Goal: Transaction & Acquisition: Purchase product/service

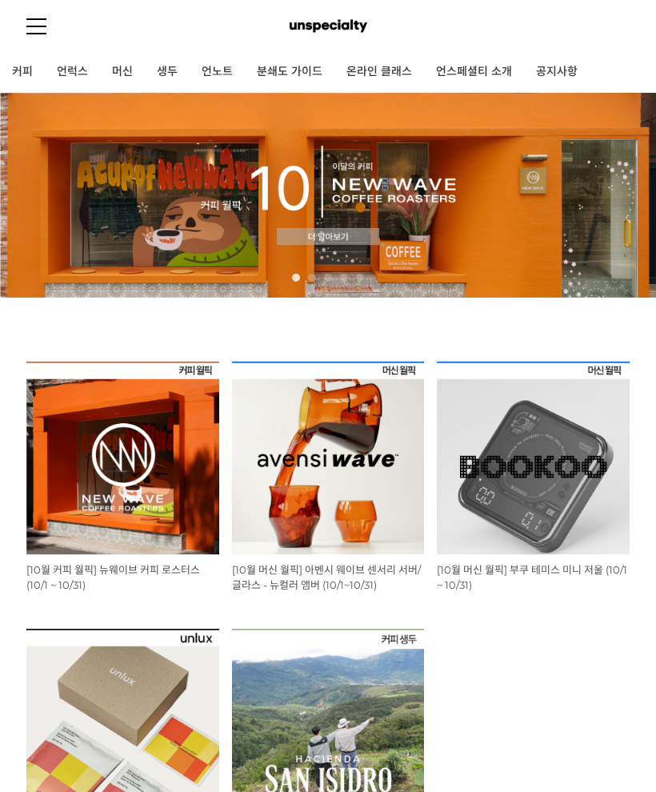
click at [175, 511] on img at bounding box center [122, 458] width 193 height 193
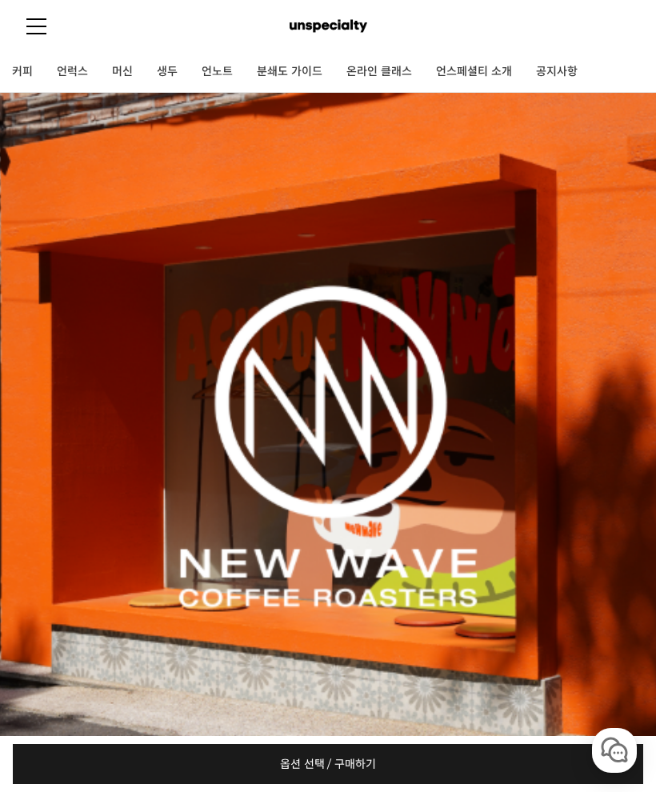
click at [23, 78] on link "커피" at bounding box center [22, 72] width 45 height 40
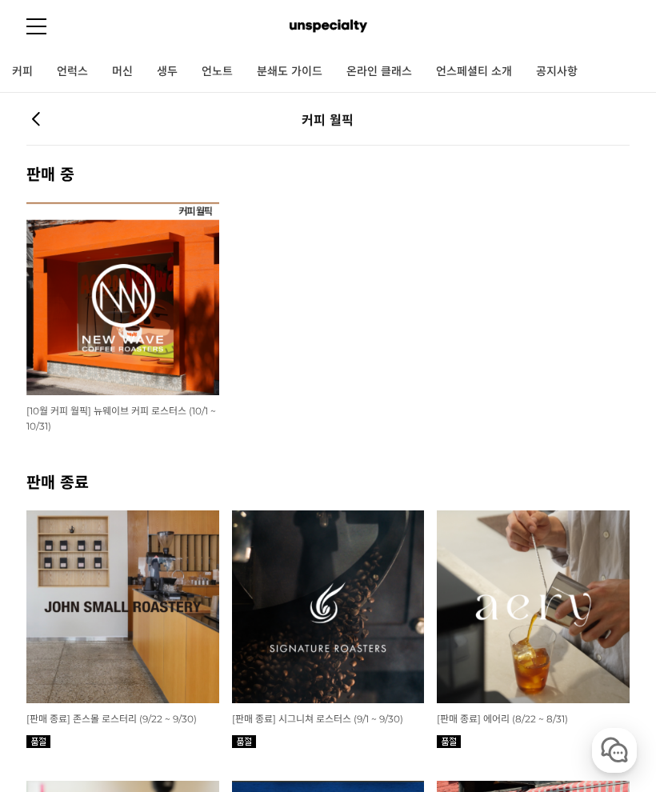
click at [72, 366] on img at bounding box center [122, 298] width 193 height 193
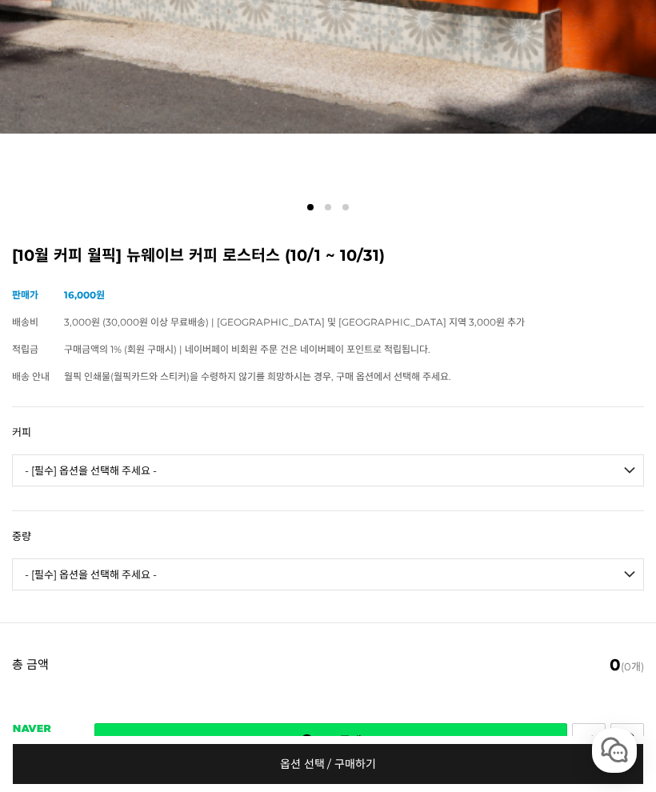
scroll to position [778, 0]
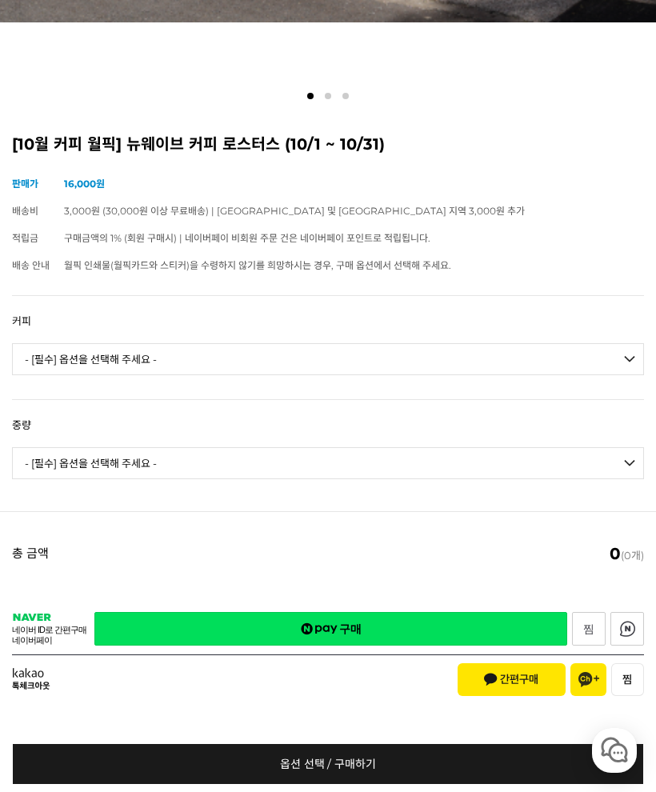
click at [624, 351] on select "- [필수] 옵션을 선택해 주세요 - ------------------- 언스페셜티 분쇄도 가이드 종이 받기 (주문 1건당 최대 1개 제공) …" at bounding box center [328, 359] width 632 height 32
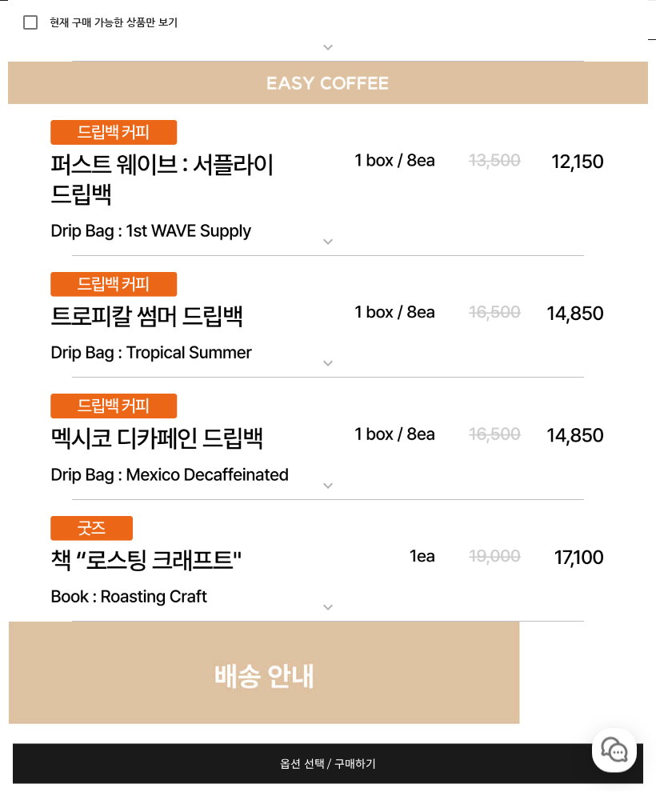
scroll to position [9432, 0]
click at [310, 474] on img at bounding box center [328, 439] width 640 height 122
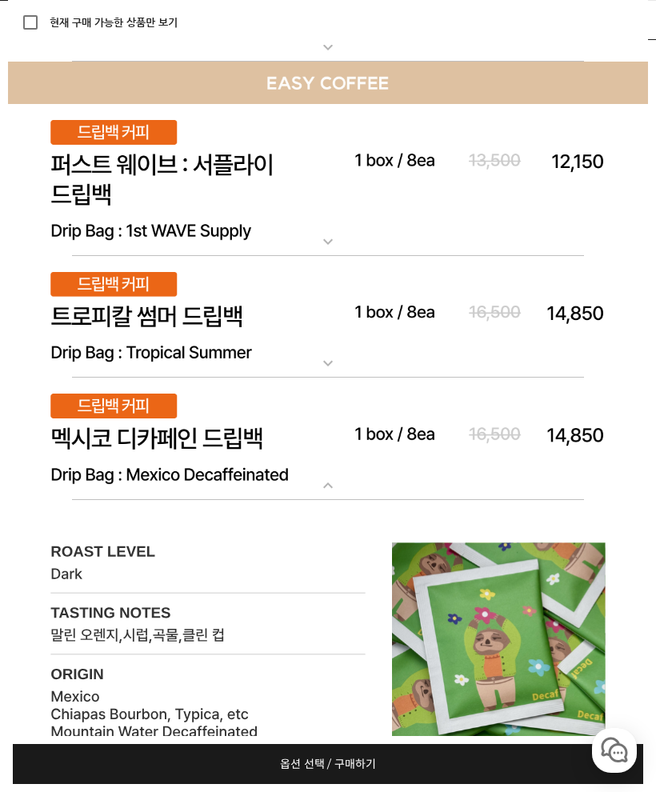
click at [318, 352] on img at bounding box center [328, 317] width 640 height 122
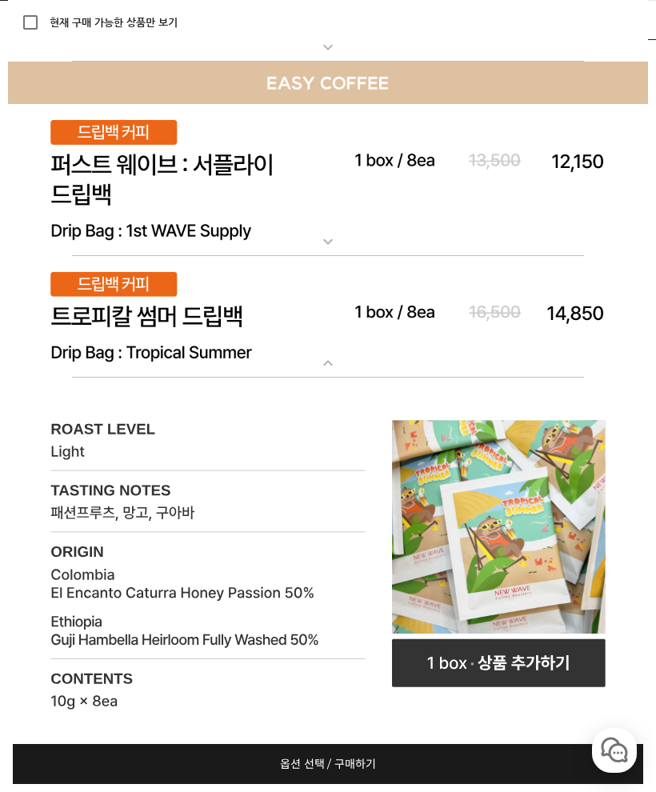
click at [322, 229] on img at bounding box center [328, 180] width 640 height 153
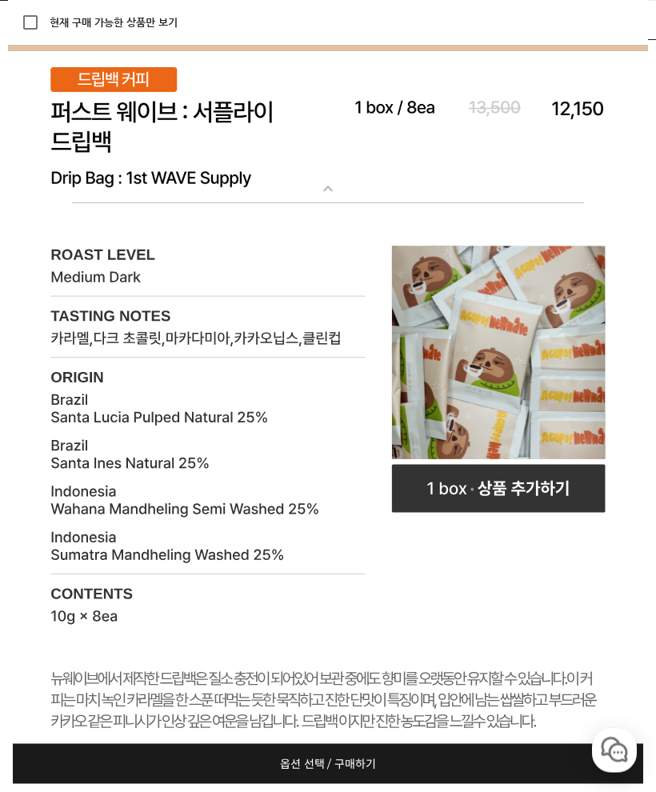
scroll to position [9485, 0]
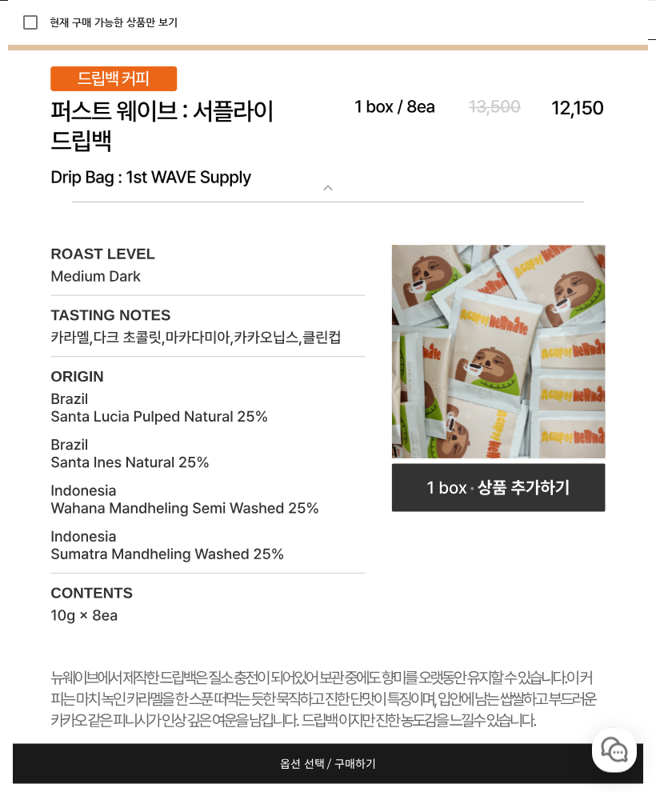
click at [322, 198] on img at bounding box center [328, 127] width 640 height 153
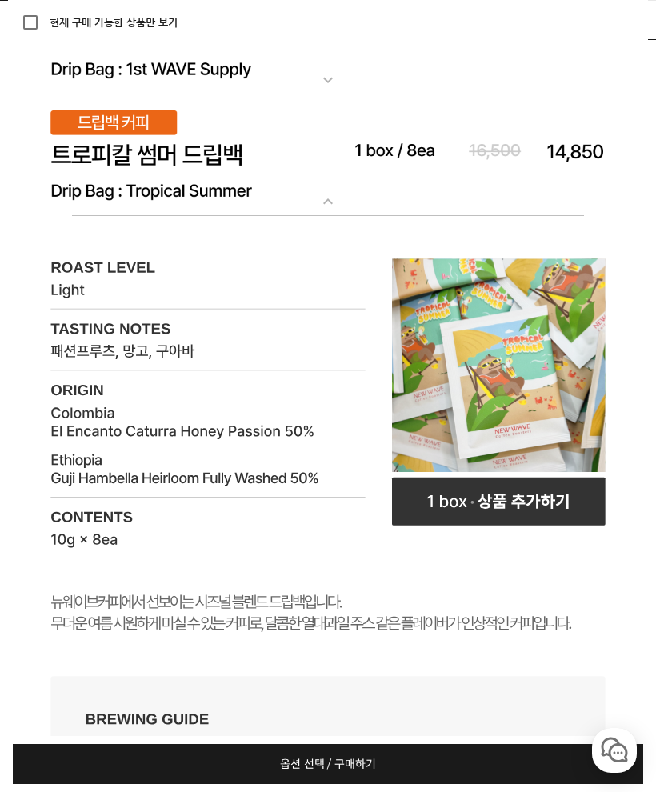
scroll to position [9596, 0]
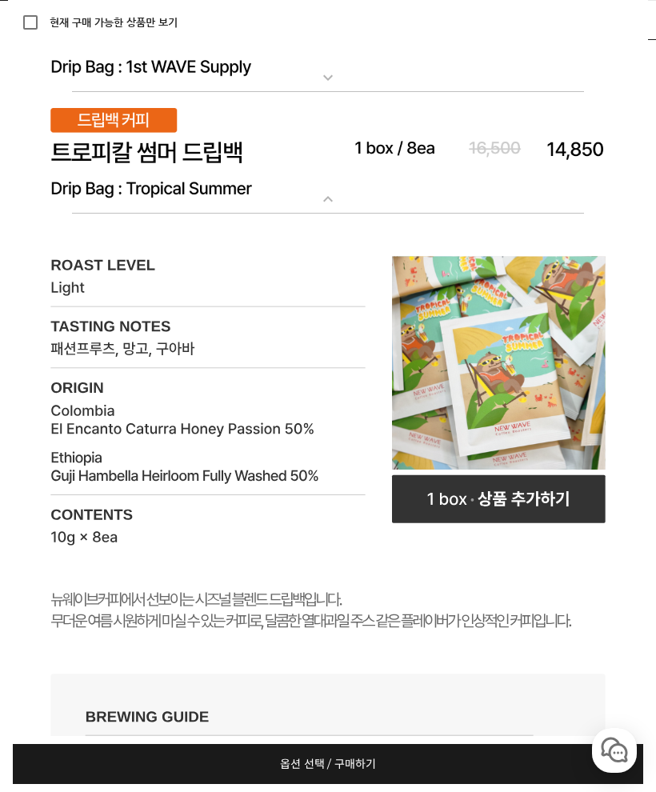
click at [550, 495] on rect at bounding box center [499, 499] width 214 height 48
select select "드립백 : 트로피컬 썸머 1box (10g * 8ea)"
select select "해당없음"
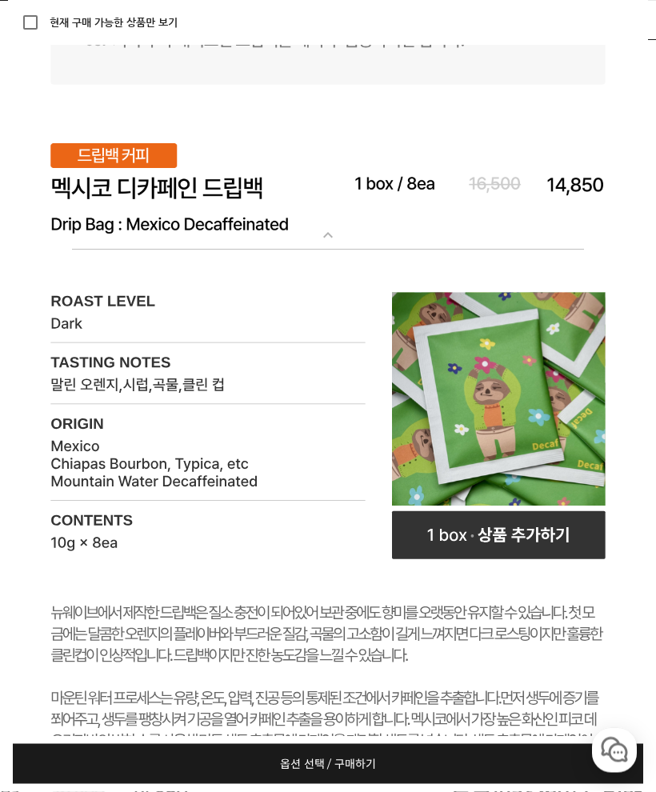
scroll to position [10613, 0]
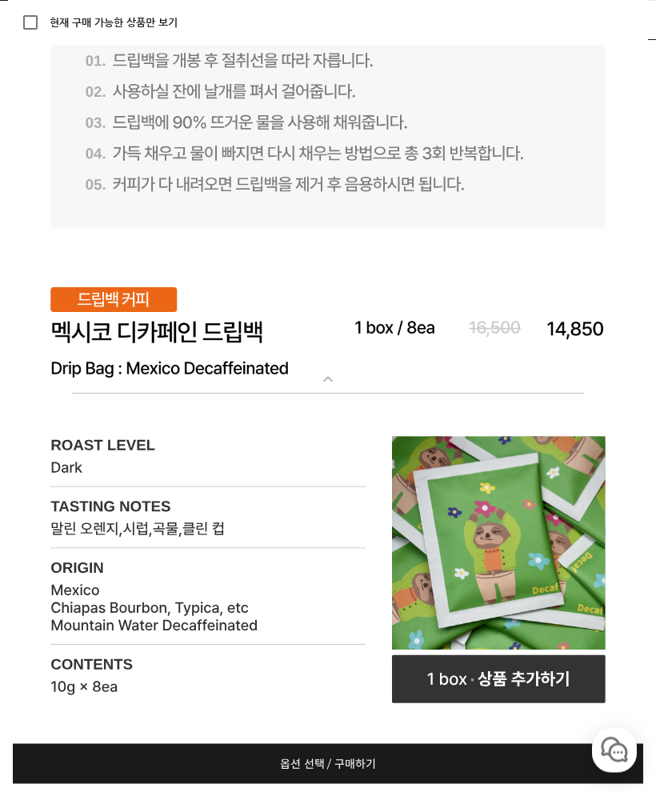
click at [325, 364] on img at bounding box center [328, 333] width 640 height 122
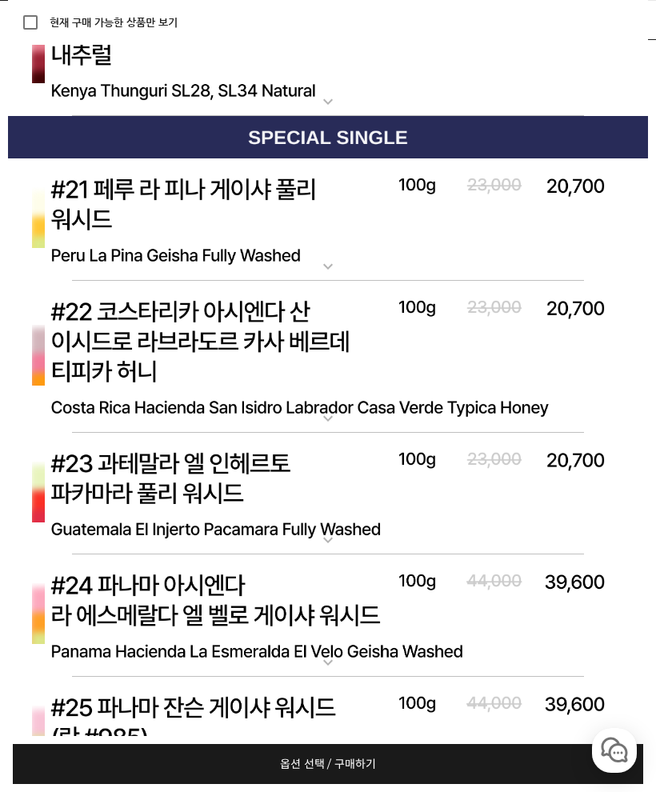
scroll to position [7280, 0]
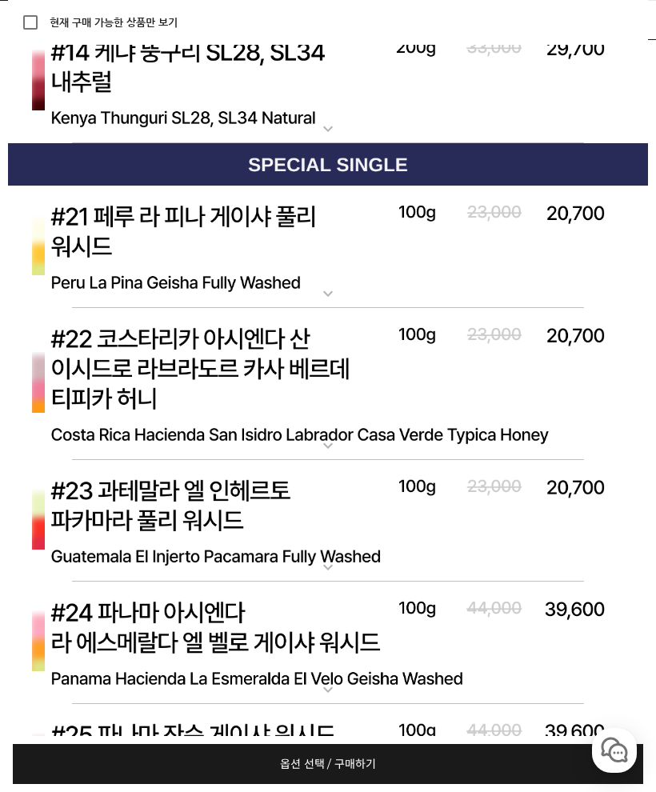
click at [308, 290] on img at bounding box center [328, 247] width 640 height 123
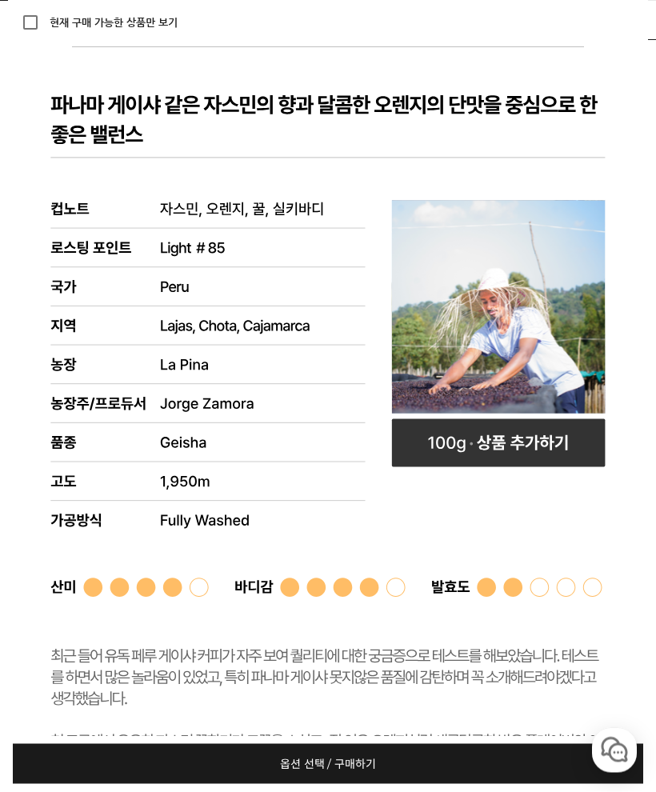
scroll to position [7539, 0]
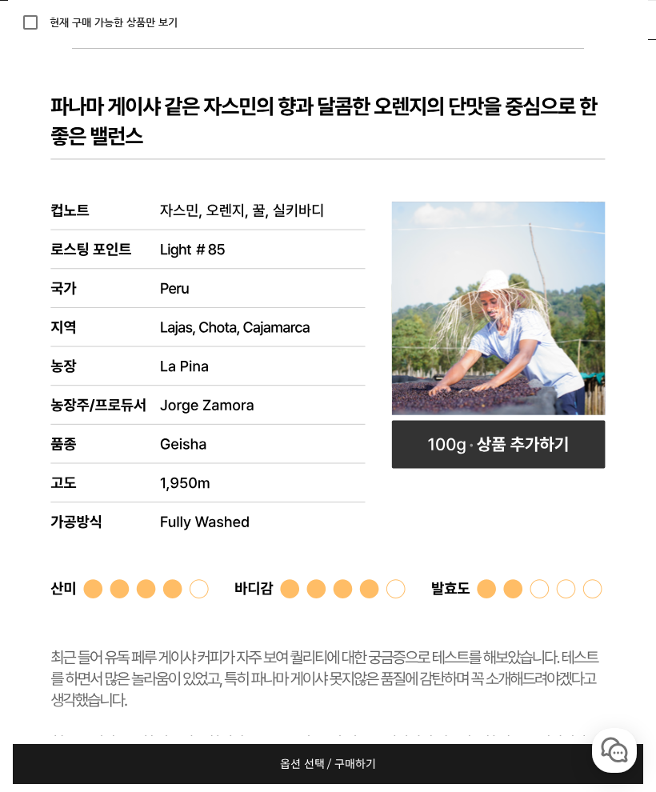
click at [519, 444] on rect at bounding box center [499, 444] width 214 height 48
select select "#21 페루 라 피나 게이샤 풀리 워시드"
select select "100g"
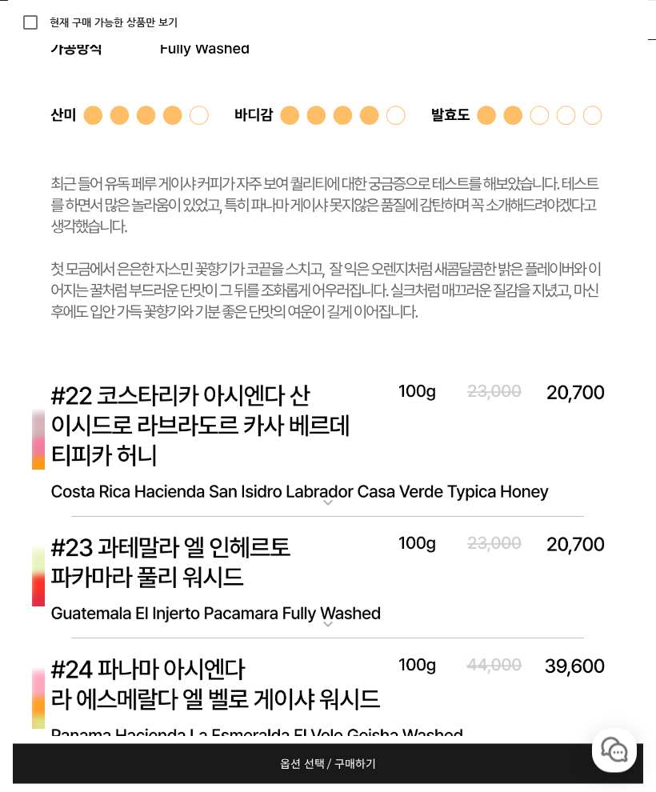
click at [326, 486] on img at bounding box center [328, 442] width 640 height 153
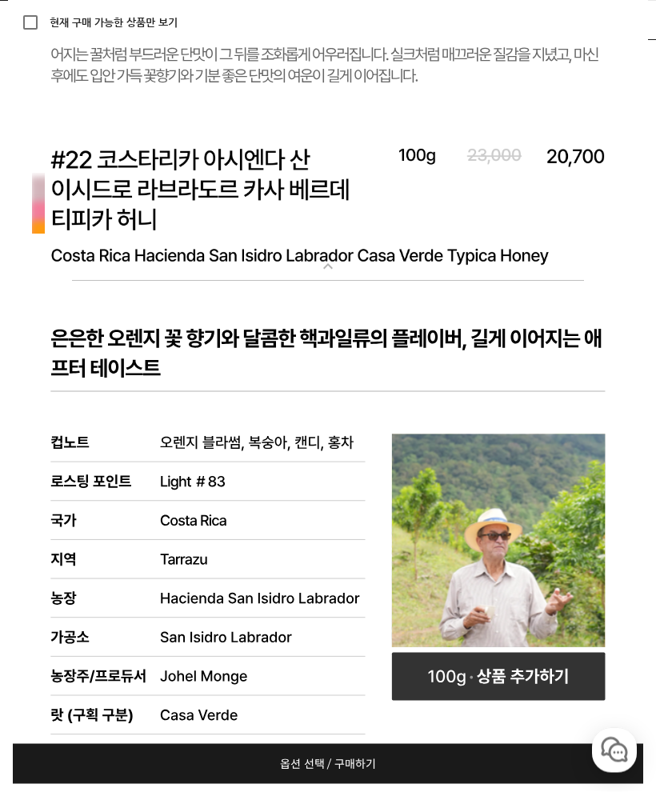
scroll to position [8330, 0]
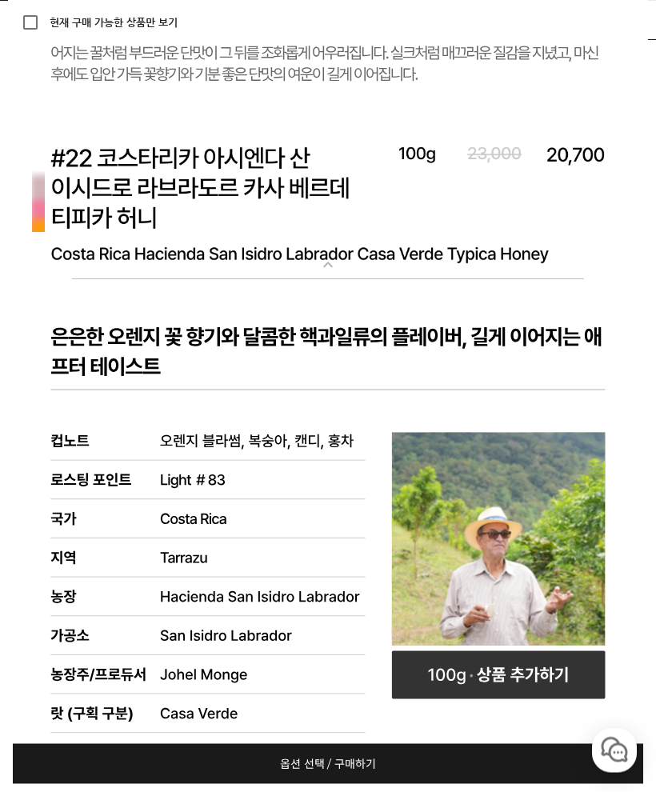
click at [326, 250] on img at bounding box center [328, 204] width 640 height 153
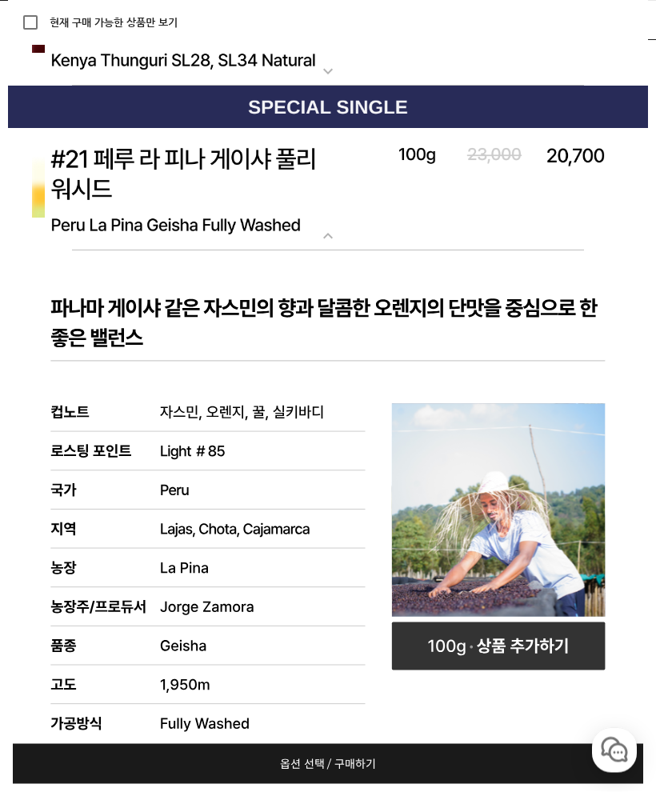
click at [311, 225] on img at bounding box center [328, 190] width 640 height 123
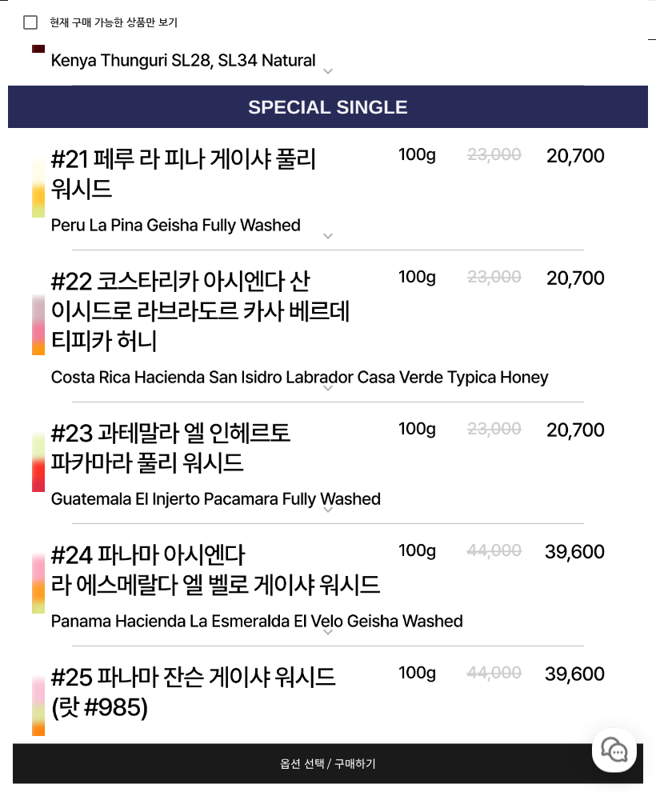
scroll to position [7418, 0]
click at [309, 374] on img at bounding box center [328, 326] width 640 height 153
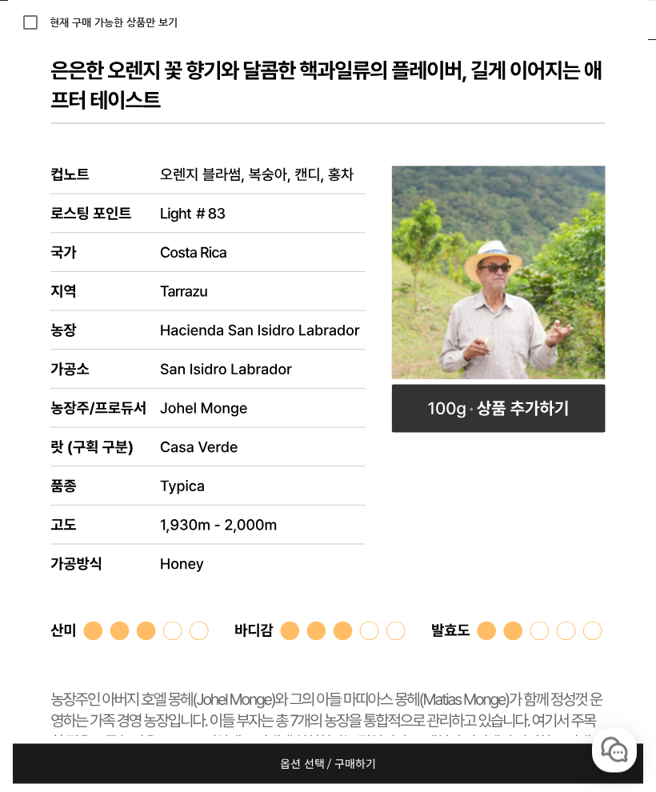
scroll to position [7807, 0]
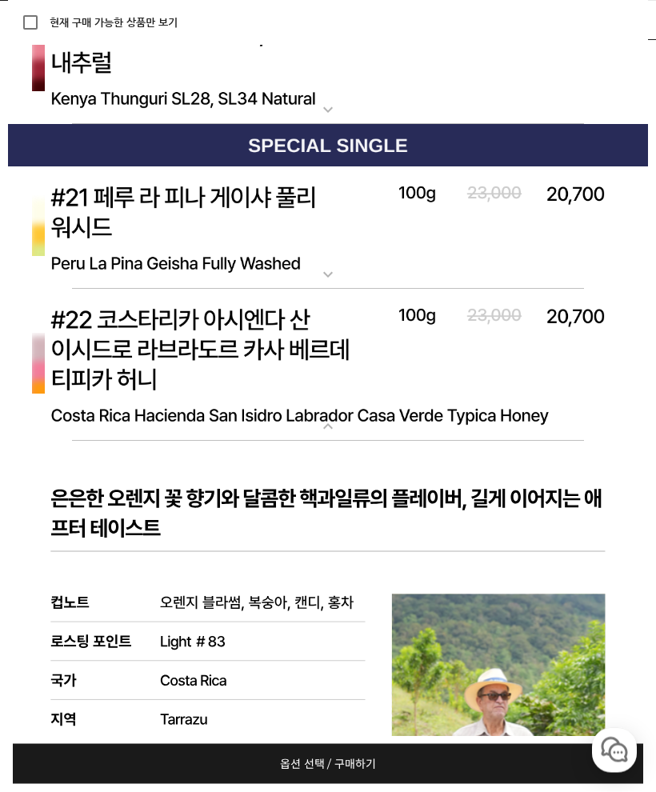
click at [337, 276] on mat-icon "expand_more" at bounding box center [328, 275] width 32 height 19
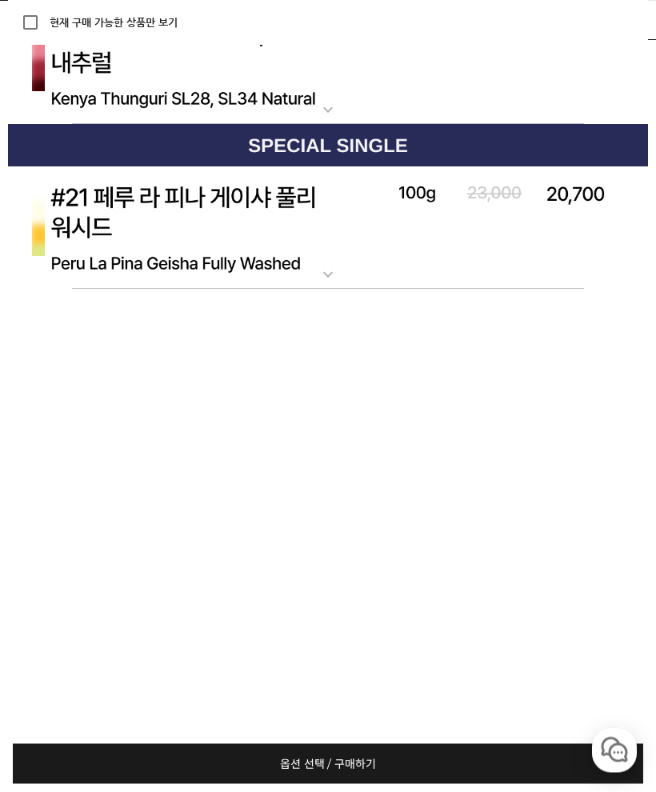
scroll to position [7379, 0]
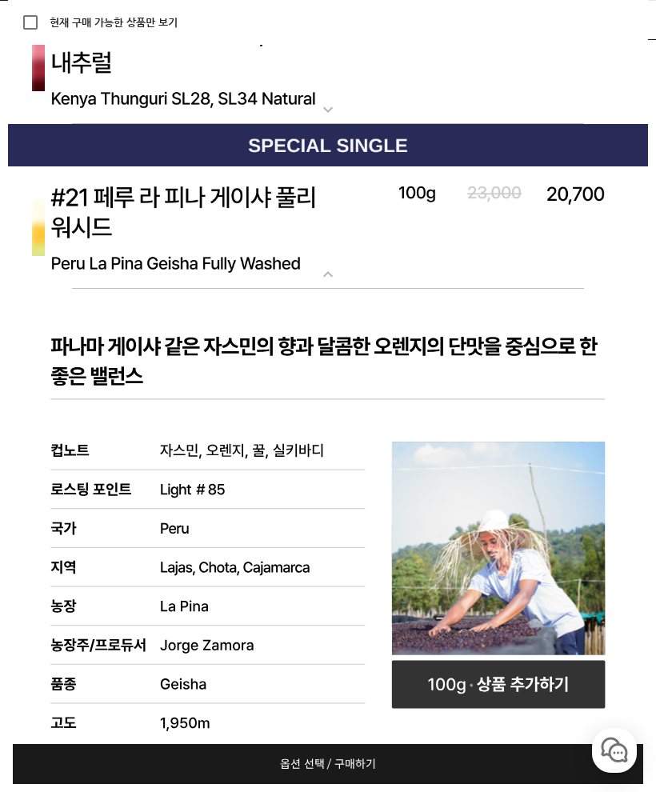
click at [310, 273] on img at bounding box center [328, 227] width 640 height 123
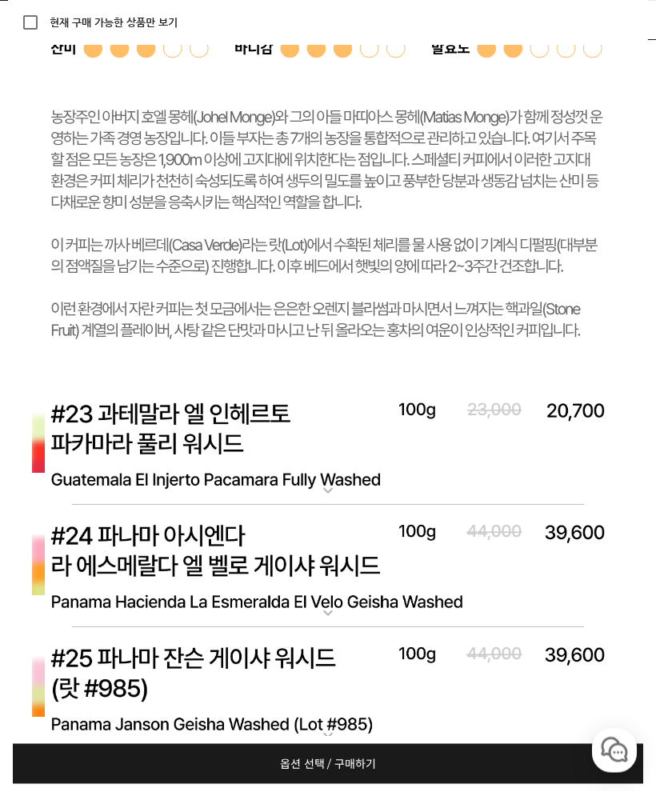
scroll to position [8390, 0]
click at [332, 472] on img at bounding box center [328, 444] width 640 height 123
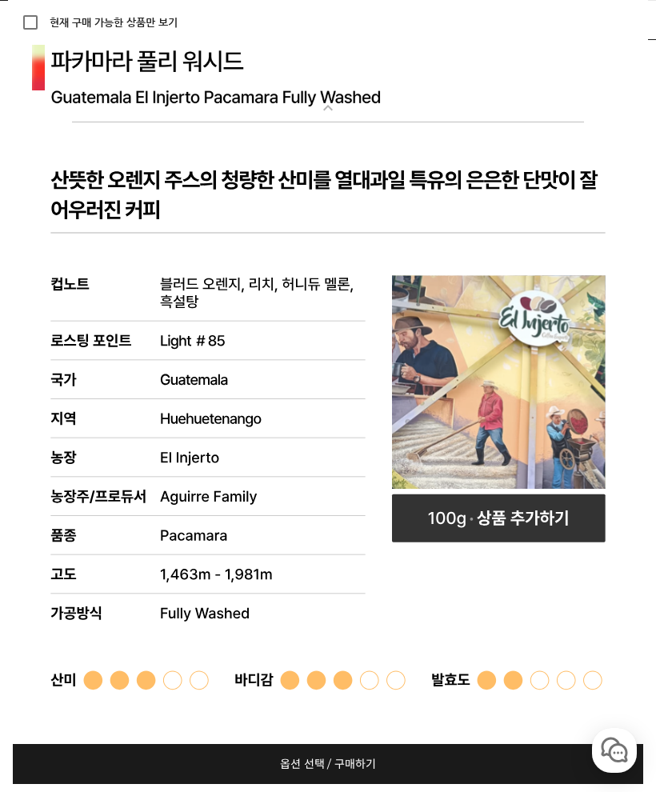
scroll to position [8588, 0]
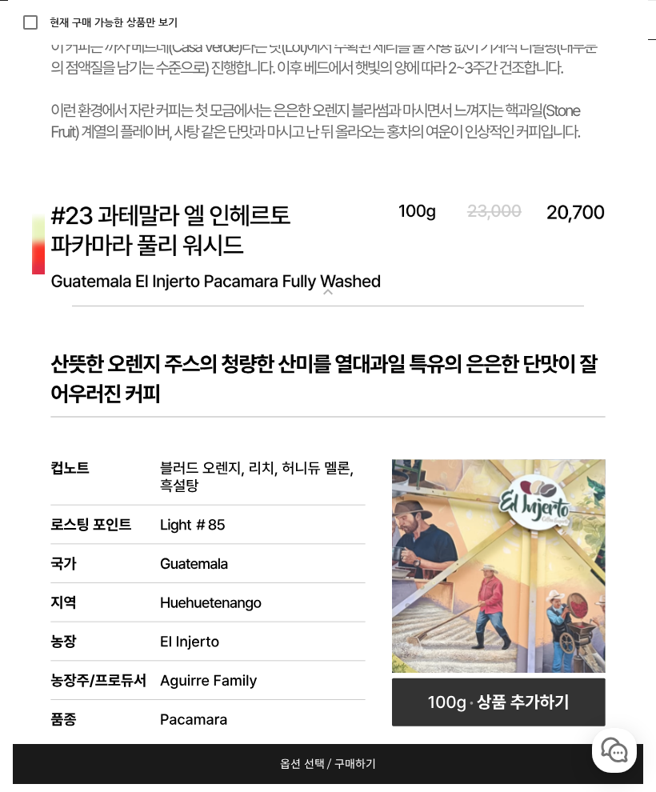
click at [331, 300] on img at bounding box center [328, 246] width 640 height 123
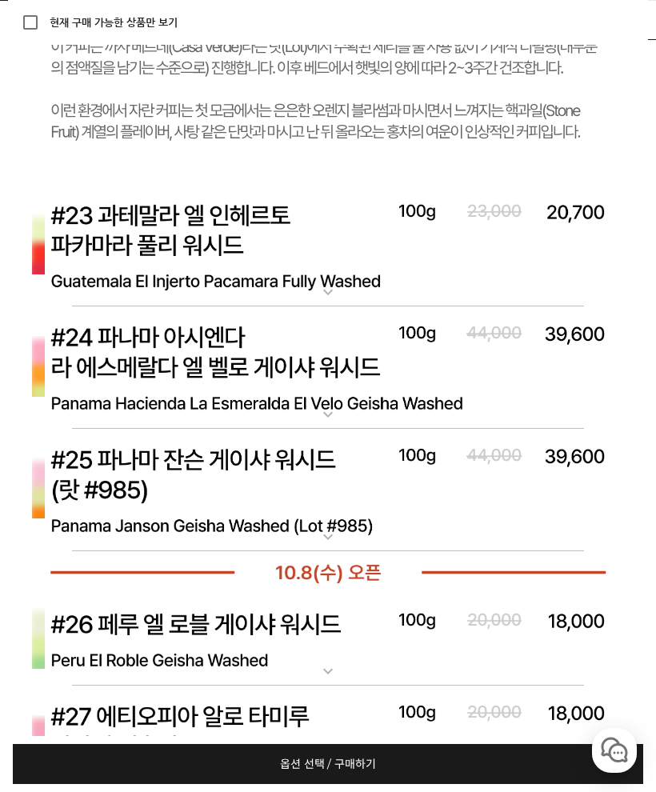
click at [322, 401] on img at bounding box center [328, 367] width 640 height 123
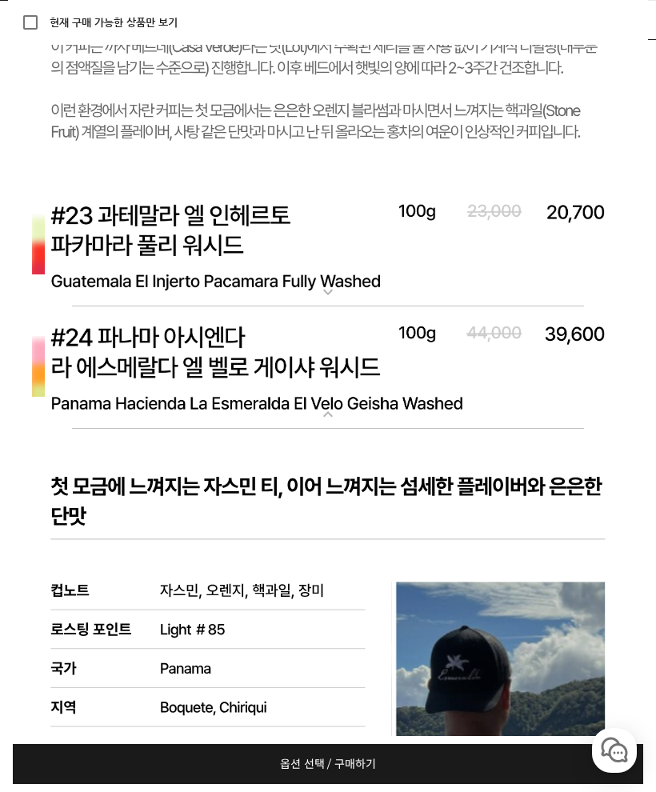
click at [335, 415] on mat-icon "expand_more" at bounding box center [328, 414] width 32 height 19
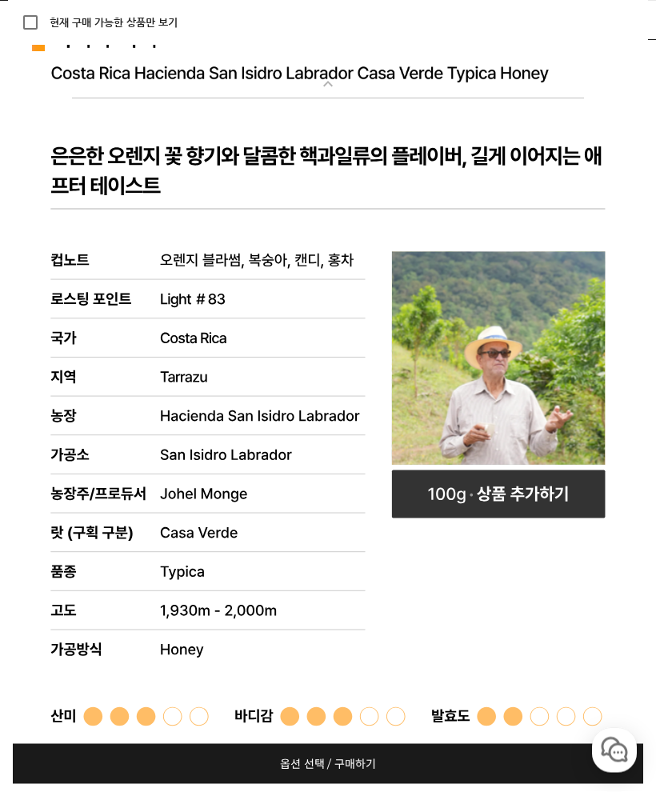
scroll to position [7722, 0]
click at [523, 482] on rect at bounding box center [499, 494] width 214 height 48
select select "#22 [PERSON_NAME] 산 이시드로 라브라도르 [PERSON_NAME]"
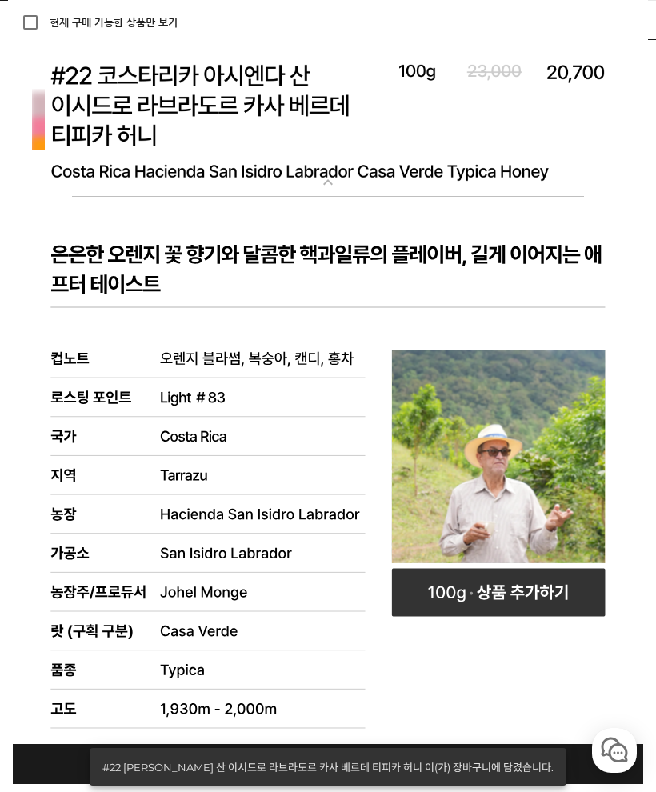
click at [441, 765] on div "#22 코스타리카 아시엔다 산 이시드로 라브라도르 카사 베르데 티피카 허니 이(가) 장바구니에 담겼습니다." at bounding box center [325, 767] width 470 height 38
click at [582, 763] on link "옵션 선택 / 구매하기 예약주문 REGULAR DELIVERY" at bounding box center [328, 764] width 631 height 40
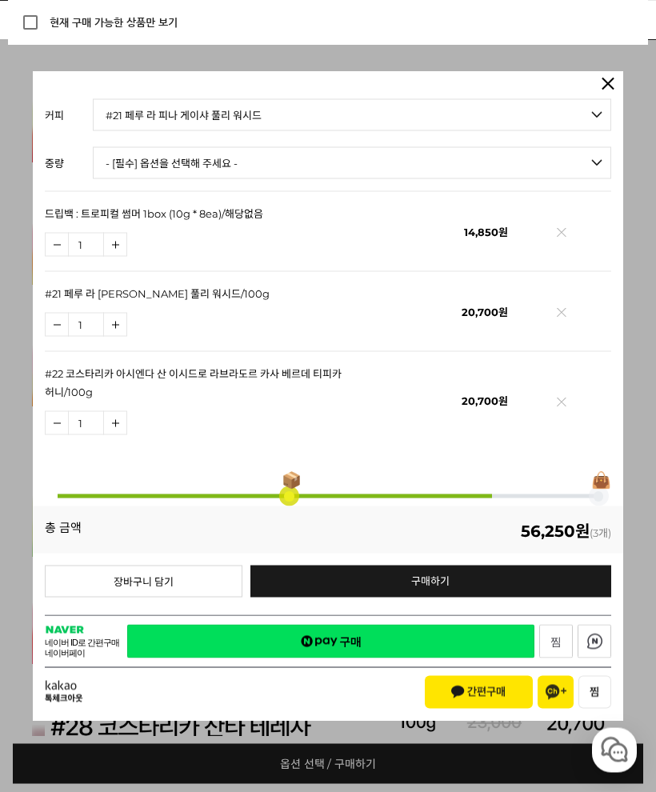
scroll to position [8008, 0]
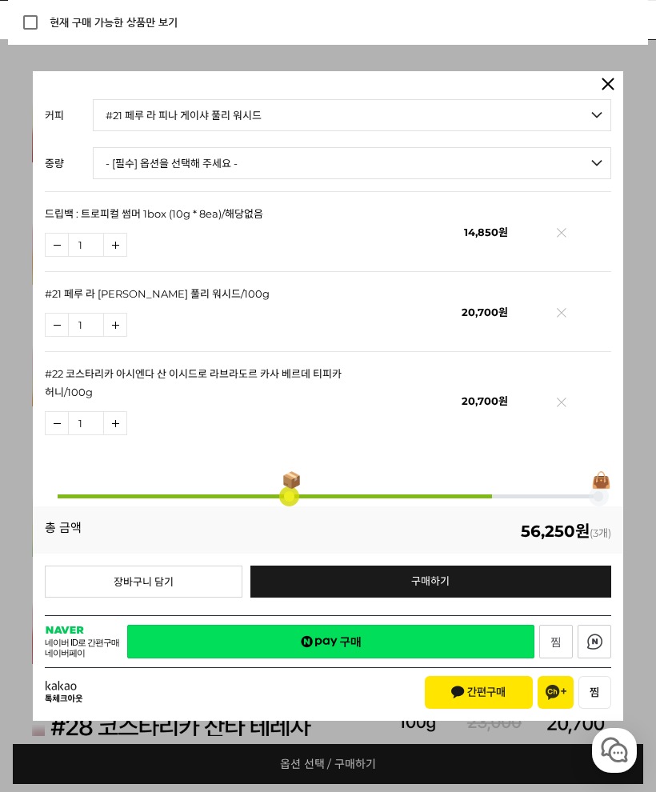
click at [563, 232] on img at bounding box center [562, 236] width 9 height 9
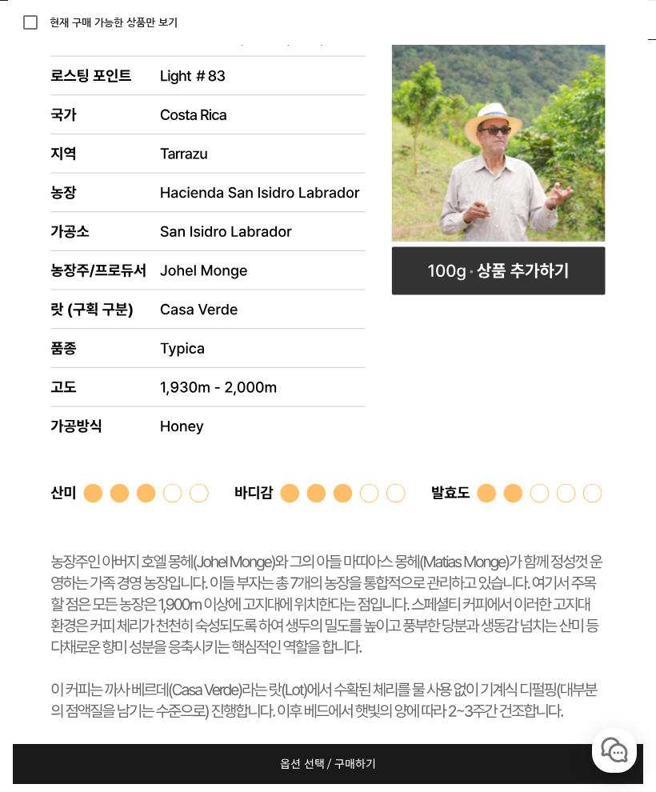
scroll to position [7956, 0]
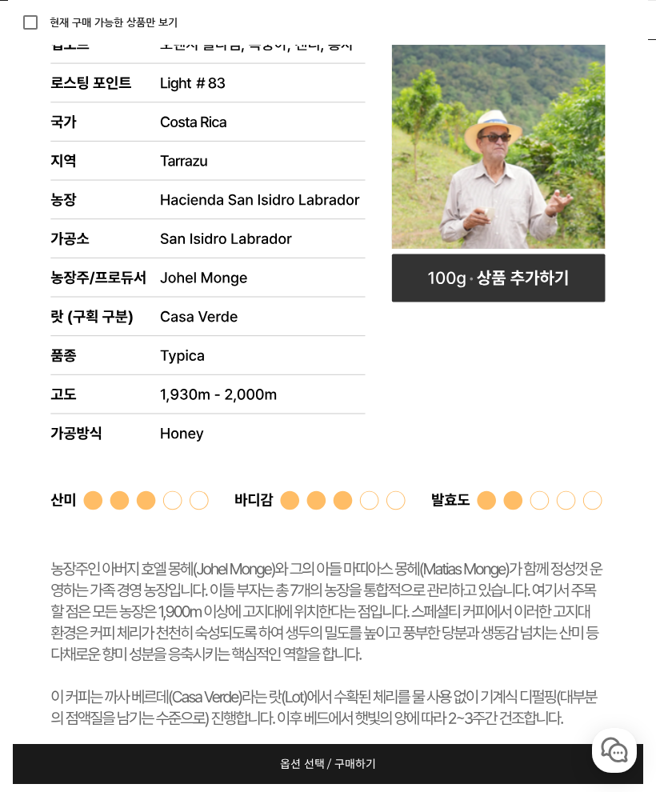
click at [469, 763] on link "옵션 선택 / 구매하기 예약주문 REGULAR DELIVERY" at bounding box center [328, 764] width 631 height 40
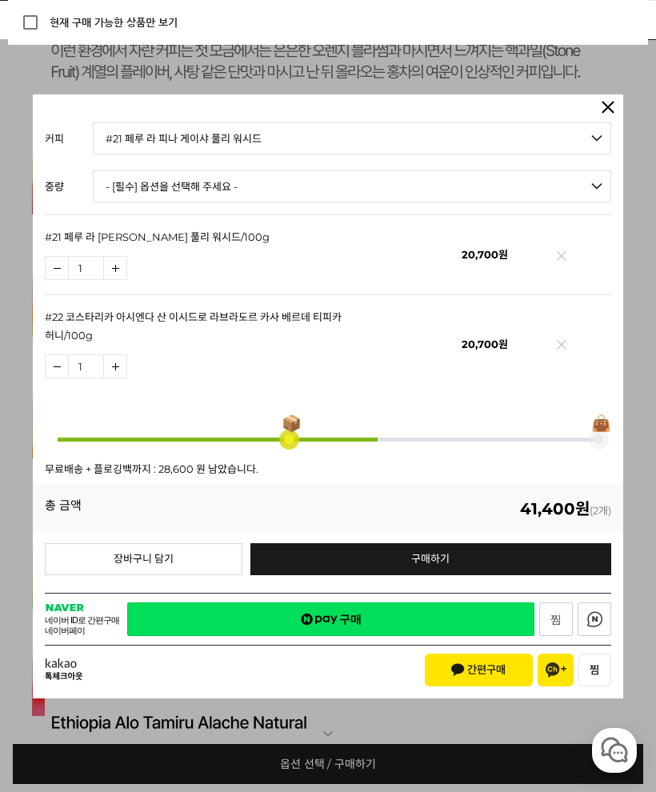
click at [486, 611] on link "네이버페이 구매" at bounding box center [330, 620] width 407 height 34
